Goal: Transaction & Acquisition: Obtain resource

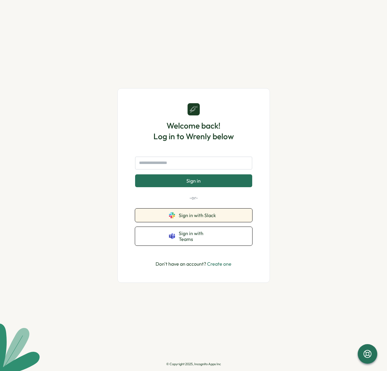
drag, startPoint x: 196, startPoint y: 221, endPoint x: 215, endPoint y: 223, distance: 19.1
click at [196, 218] on span "Sign in with Slack" at bounding box center [199, 214] width 40 height 5
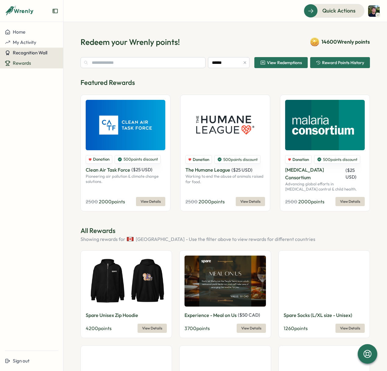
type input "******"
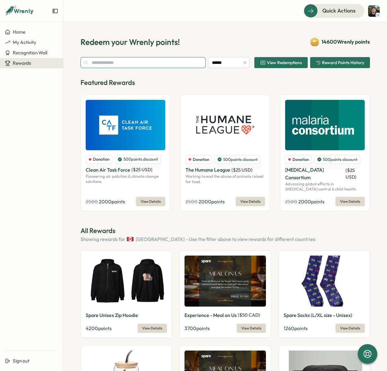
click at [109, 66] on input "text" at bounding box center [143, 62] width 125 height 11
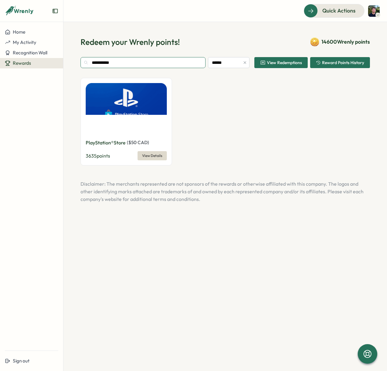
type input "**********"
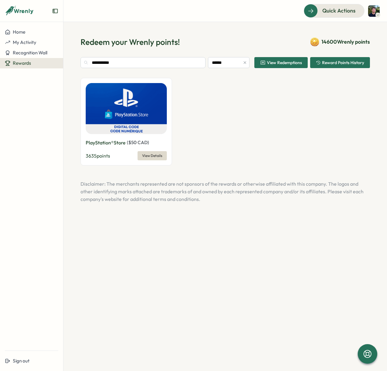
click at [161, 157] on span "View Details" at bounding box center [152, 155] width 20 height 9
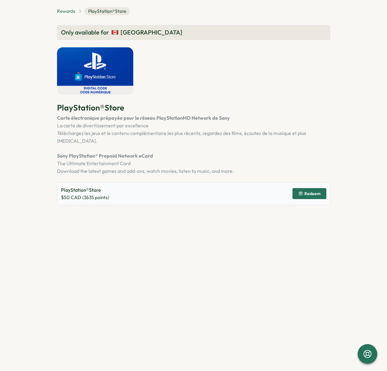
click at [67, 10] on span "Rewards" at bounding box center [66, 11] width 18 height 7
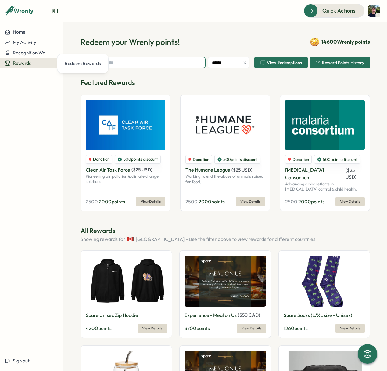
click at [135, 64] on input "text" at bounding box center [143, 62] width 125 height 11
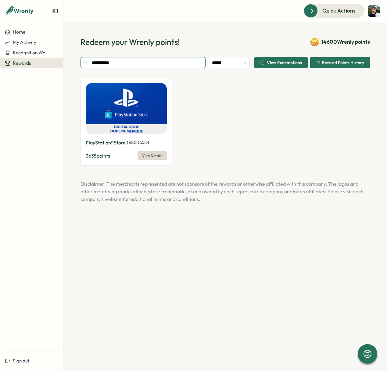
type input "**********"
click at [23, 63] on span "Rewards" at bounding box center [22, 63] width 18 height 6
click at [158, 68] on input "**********" at bounding box center [143, 62] width 125 height 11
click at [130, 63] on input "**********" at bounding box center [143, 62] width 125 height 11
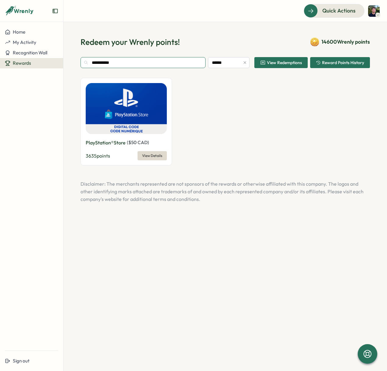
click at [130, 63] on input "**********" at bounding box center [143, 62] width 125 height 11
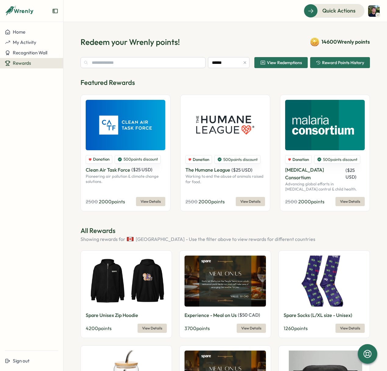
click at [205, 95] on div "Donation 500 points discount The Humane League ( $ 25 USD ) Working to end the …" at bounding box center [225, 153] width 90 height 117
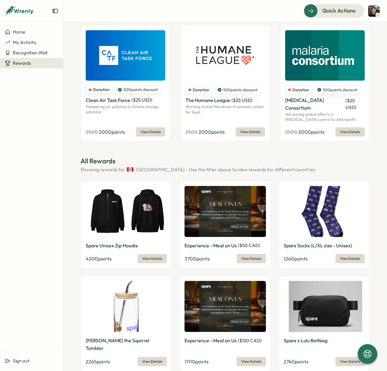
scroll to position [71, 0]
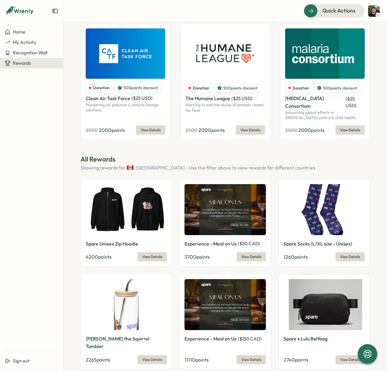
click at [236, 240] on p "Experience - Meal on Us" at bounding box center [211, 244] width 52 height 8
drag, startPoint x: 207, startPoint y: 233, endPoint x: 250, endPoint y: 232, distance: 42.4
click at [250, 240] on div "Experience - Meal on Us ( $ 50 CAD )" at bounding box center [225, 244] width 81 height 8
click at [250, 241] on span "( $ 50 CAD )" at bounding box center [249, 244] width 22 height 6
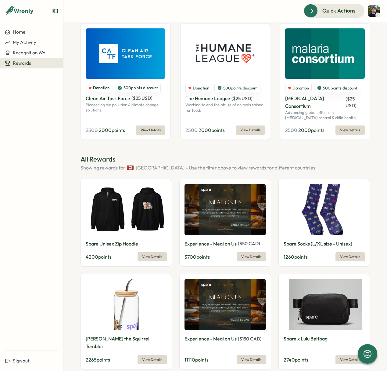
click at [250, 241] on span "( $ 50 CAD )" at bounding box center [249, 244] width 22 height 6
click at [219, 240] on p "Experience - Meal on Us" at bounding box center [211, 244] width 52 height 8
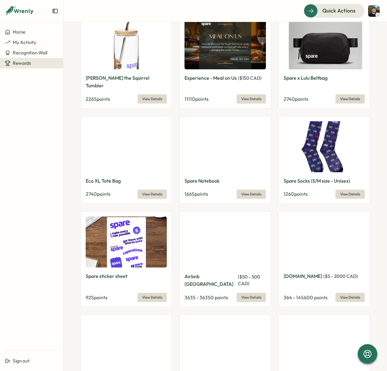
scroll to position [335, 0]
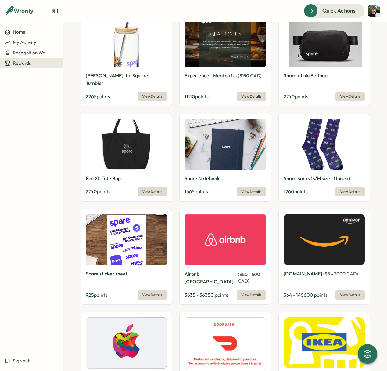
click at [242, 291] on span "View Details" at bounding box center [251, 295] width 20 height 9
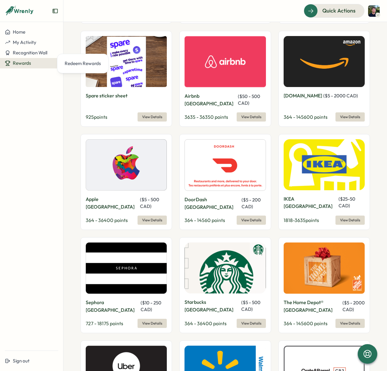
scroll to position [513, 0]
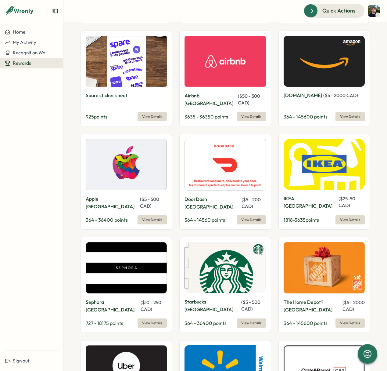
click at [351, 215] on span "View Details" at bounding box center [350, 219] width 20 height 9
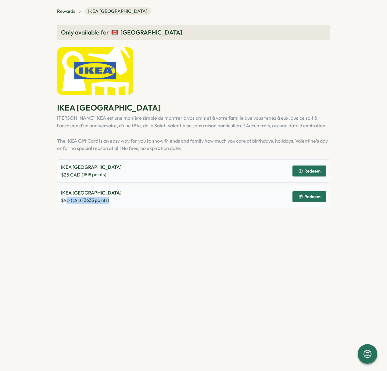
drag, startPoint x: 99, startPoint y: 204, endPoint x: 107, endPoint y: 204, distance: 8.6
click at [107, 204] on div "IKEA Canada $ 50 CAD ( 3635 points) Redeem" at bounding box center [193, 196] width 273 height 23
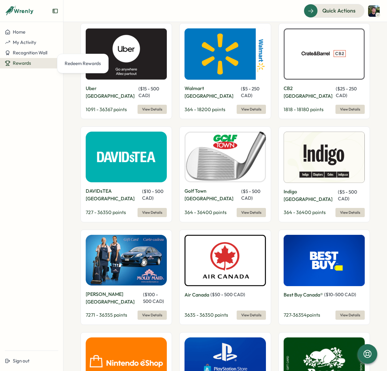
scroll to position [862, 0]
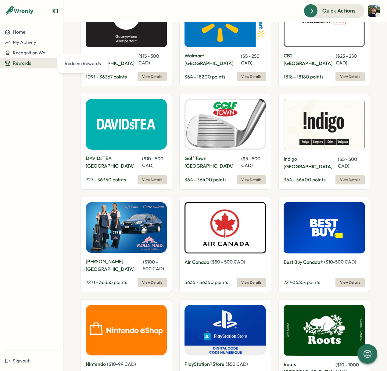
drag, startPoint x: 308, startPoint y: 213, endPoint x: 336, endPoint y: 223, distance: 30.5
click at [308, 258] on p "Best Buy Canada®" at bounding box center [303, 262] width 39 height 8
click at [342, 278] on span "View Details" at bounding box center [350, 282] width 20 height 9
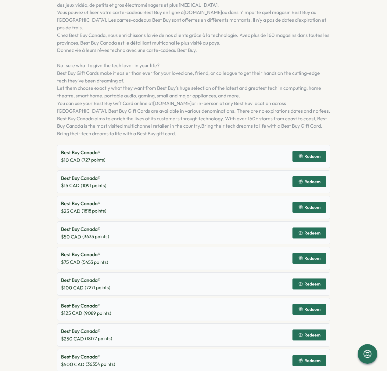
scroll to position [152, 0]
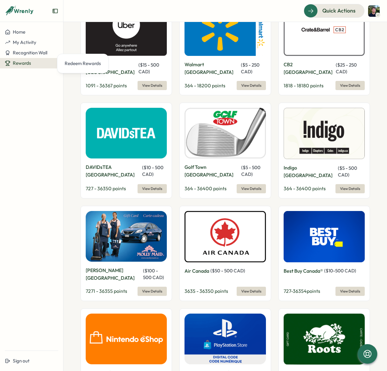
scroll to position [874, 0]
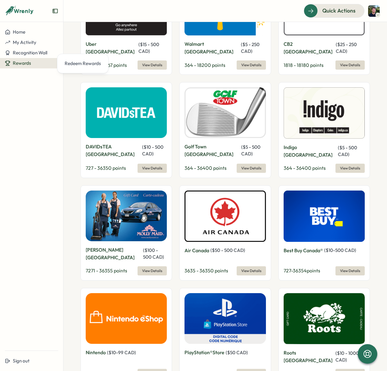
click at [115, 349] on span "( $ 10 - 99 CAD )" at bounding box center [121, 352] width 29 height 6
drag, startPoint x: 124, startPoint y: 299, endPoint x: 96, endPoint y: 296, distance: 27.6
click at [96, 349] on div "Nintendo ( $ 10 - 99 CAD )" at bounding box center [126, 353] width 81 height 8
drag, startPoint x: 107, startPoint y: 297, endPoint x: 147, endPoint y: 296, distance: 39.7
click at [108, 349] on span "( $ 10 - 99 CAD )" at bounding box center [121, 352] width 29 height 6
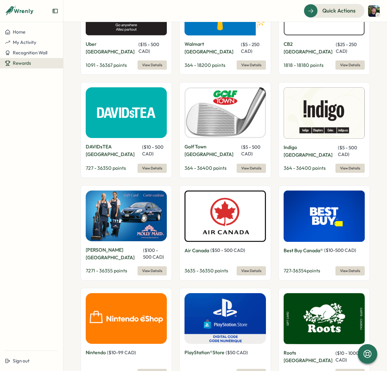
drag, startPoint x: 201, startPoint y: 299, endPoint x: 204, endPoint y: 300, distance: 3.6
click at [201, 349] on p "PlayStation®Store" at bounding box center [205, 353] width 40 height 8
click at [248, 369] on span "View Details" at bounding box center [251, 373] width 20 height 9
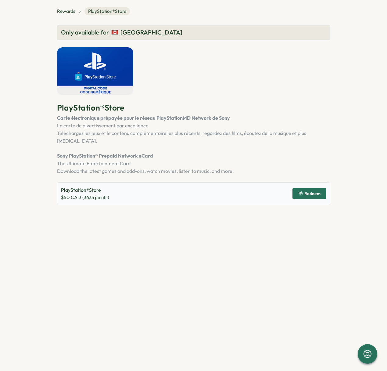
click at [309, 191] on span "Redeem" at bounding box center [313, 193] width 16 height 4
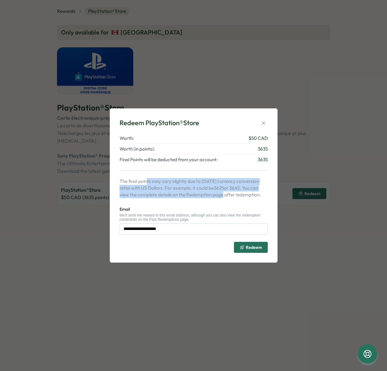
drag, startPoint x: 160, startPoint y: 183, endPoint x: 224, endPoint y: 193, distance: 65.0
click at [224, 193] on p "The final points may vary slightly due to [DATE] currency conversion rates with…" at bounding box center [194, 188] width 148 height 20
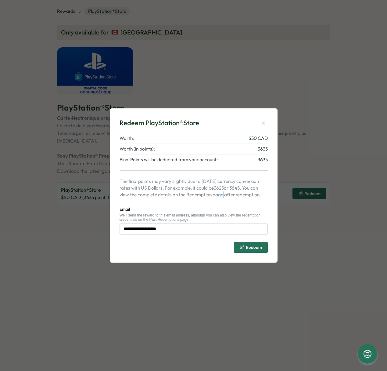
click at [224, 193] on p "The final points may vary slightly due to [DATE] currency conversion rates with…" at bounding box center [194, 188] width 148 height 20
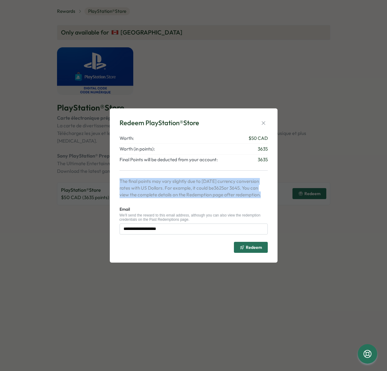
click at [224, 193] on p "The final points may vary slightly due to [DATE] currency conversion rates with…" at bounding box center [194, 188] width 148 height 20
click at [190, 189] on p "The final points may vary slightly due to [DATE] currency conversion rates with…" at bounding box center [194, 188] width 148 height 20
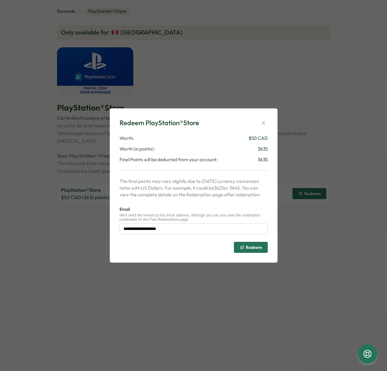
click at [162, 182] on p "The final points may vary slightly due to [DATE] currency conversion rates with…" at bounding box center [194, 188] width 148 height 20
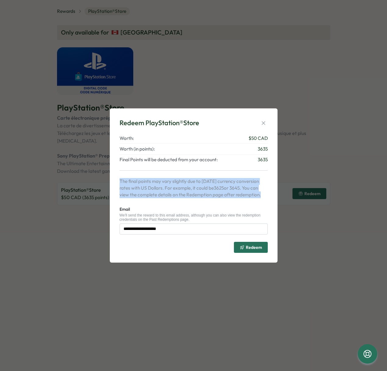
click at [162, 182] on p "The final points may vary slightly due to [DATE] currency conversion rates with…" at bounding box center [194, 188] width 148 height 20
drag, startPoint x: 162, startPoint y: 182, endPoint x: 189, endPoint y: 191, distance: 28.6
click at [163, 183] on p "The final points may vary slightly due to [DATE] currency conversion rates with…" at bounding box center [194, 188] width 148 height 20
click at [189, 191] on p "The final points may vary slightly due to [DATE] currency conversion rates with…" at bounding box center [194, 188] width 148 height 20
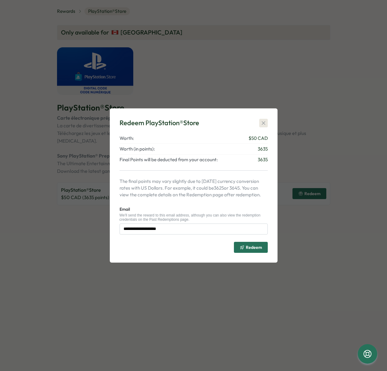
click at [264, 121] on icon "button" at bounding box center [264, 123] width 6 height 6
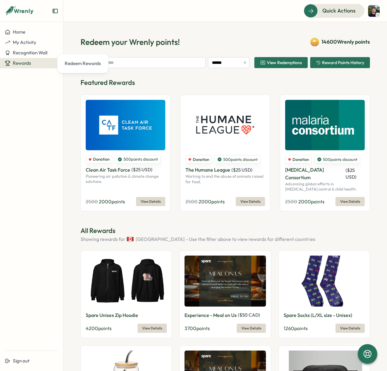
drag, startPoint x: 242, startPoint y: 17, endPoint x: 237, endPoint y: 71, distance: 54.0
click at [242, 18] on header "Quick Actions" at bounding box center [225, 11] width 324 height 22
click at [35, 51] on span "Recognition Wall" at bounding box center [30, 53] width 34 height 6
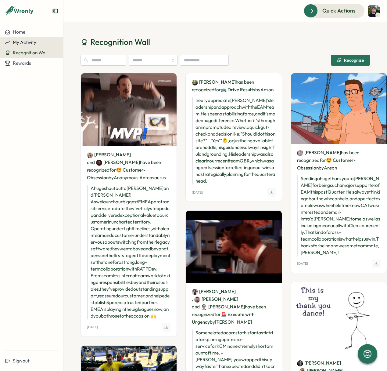
click at [34, 45] on button "My Activity" at bounding box center [31, 42] width 63 height 10
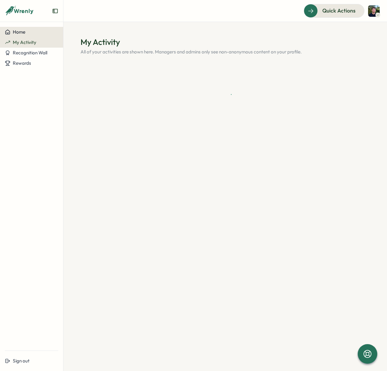
click at [30, 30] on div "Home" at bounding box center [31, 31] width 53 height 5
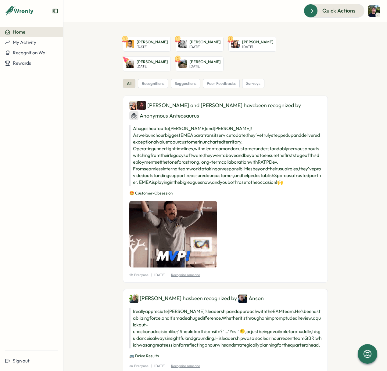
drag, startPoint x: 85, startPoint y: 79, endPoint x: 4, endPoint y: 134, distance: 97.9
